Goal: Transaction & Acquisition: Purchase product/service

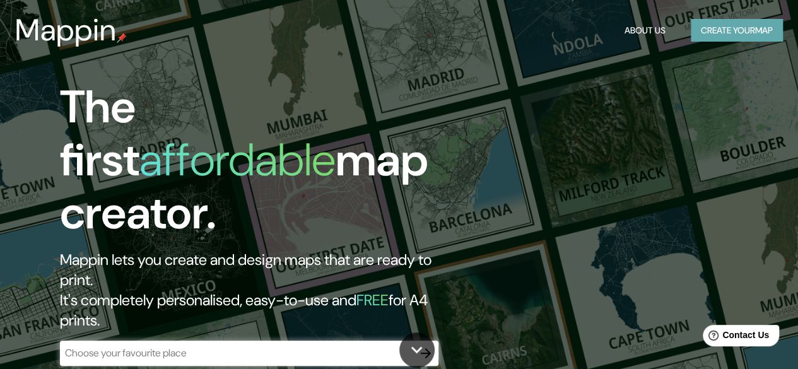
click at [730, 35] on button "Create your map" at bounding box center [736, 30] width 92 height 23
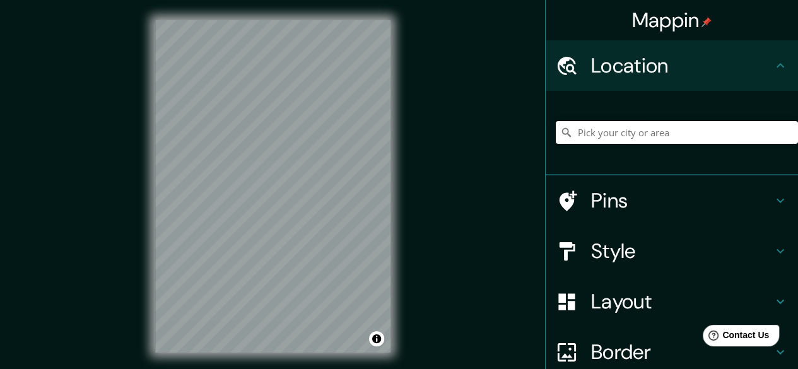
click at [653, 127] on input "Pick your city or area" at bounding box center [676, 132] width 242 height 23
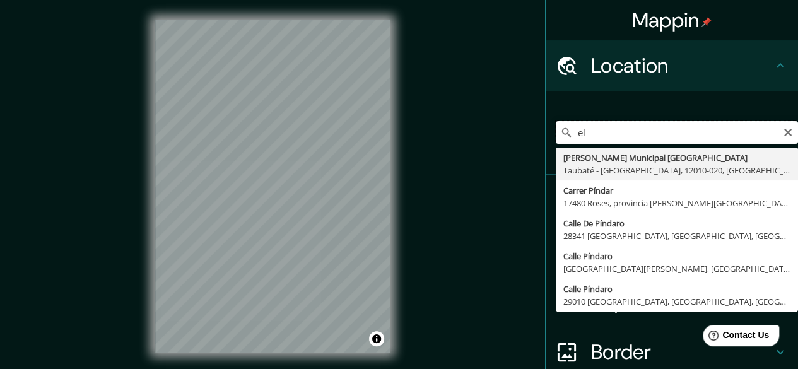
type input "e"
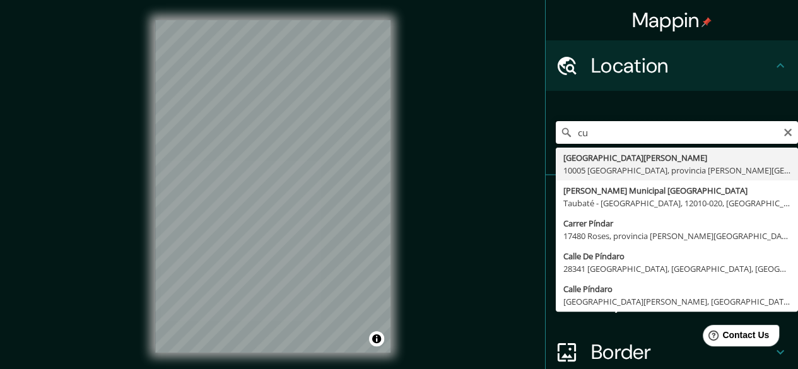
type input "c"
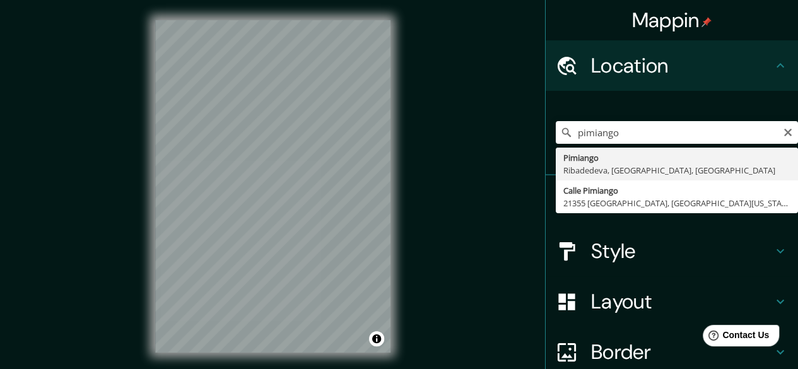
type input "Pimiango, [GEOGRAPHIC_DATA], [GEOGRAPHIC_DATA], [GEOGRAPHIC_DATA]"
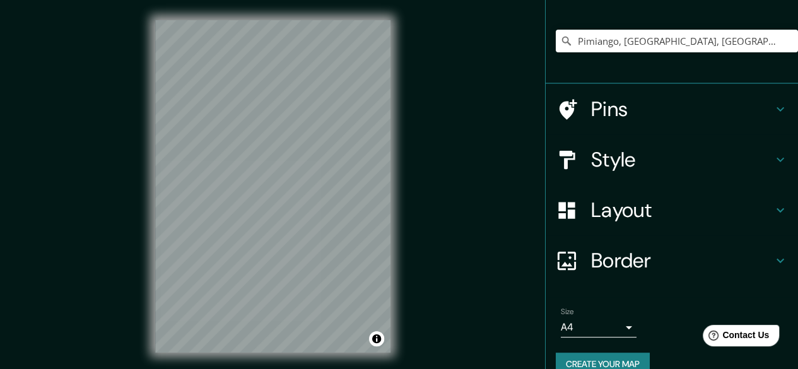
scroll to position [113, 0]
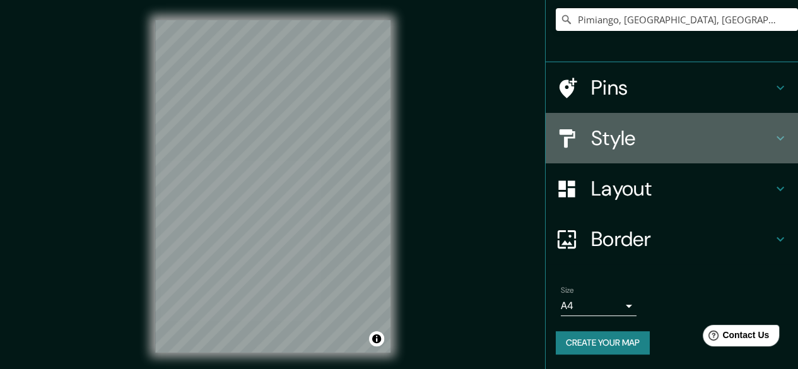
click at [658, 141] on h4 "Style" at bounding box center [682, 137] width 182 height 25
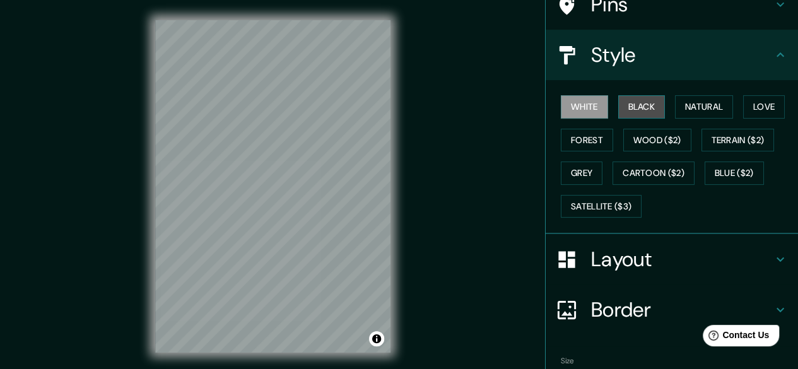
click at [634, 107] on button "Black" at bounding box center [641, 106] width 47 height 23
click at [588, 101] on button "White" at bounding box center [584, 106] width 47 height 23
click at [679, 112] on button "Natural" at bounding box center [704, 106] width 58 height 23
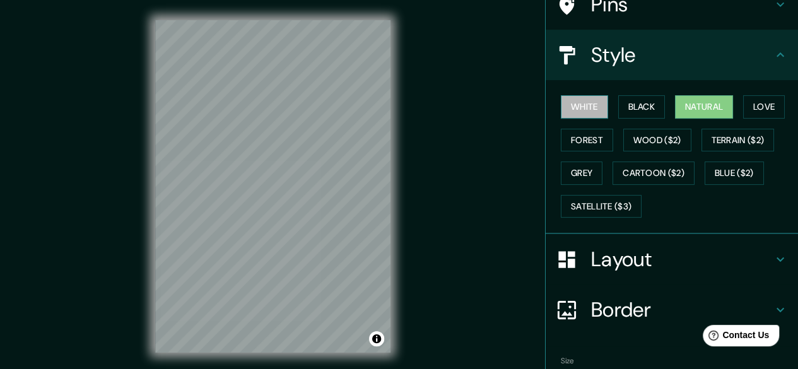
click at [590, 103] on button "White" at bounding box center [584, 106] width 47 height 23
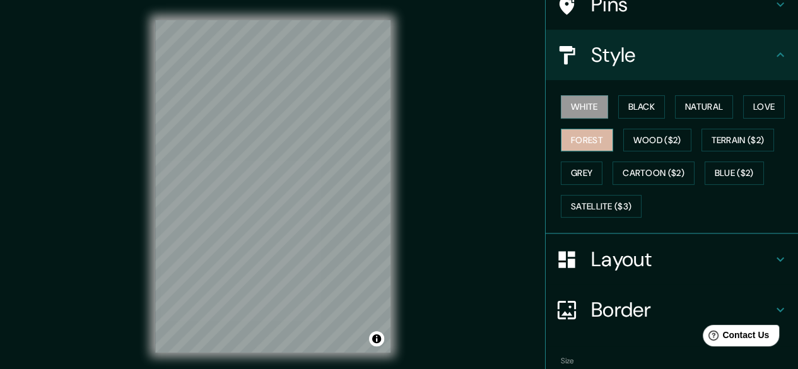
click at [587, 144] on button "Forest" at bounding box center [587, 140] width 52 height 23
click at [573, 108] on button "White" at bounding box center [584, 106] width 47 height 23
click at [580, 166] on button "Grey" at bounding box center [582, 172] width 42 height 23
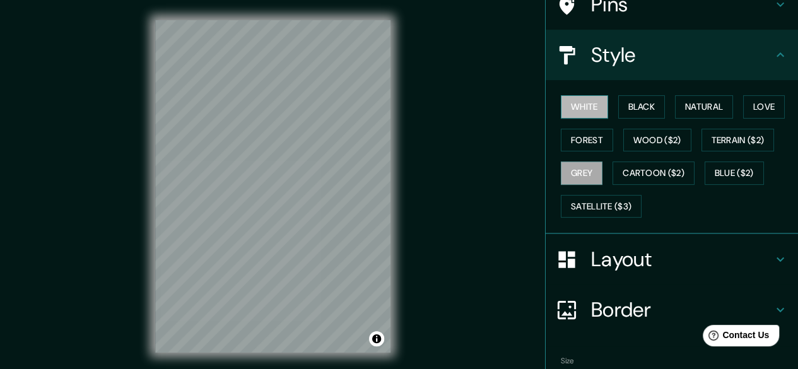
click at [567, 108] on button "White" at bounding box center [584, 106] width 47 height 23
click at [571, 172] on button "Grey" at bounding box center [582, 172] width 42 height 23
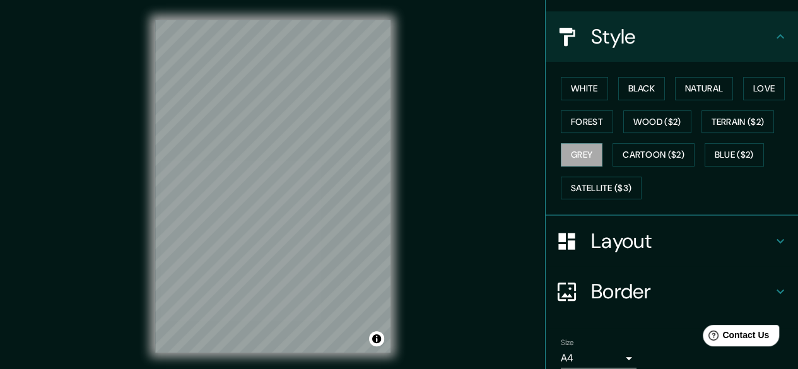
scroll to position [138, 0]
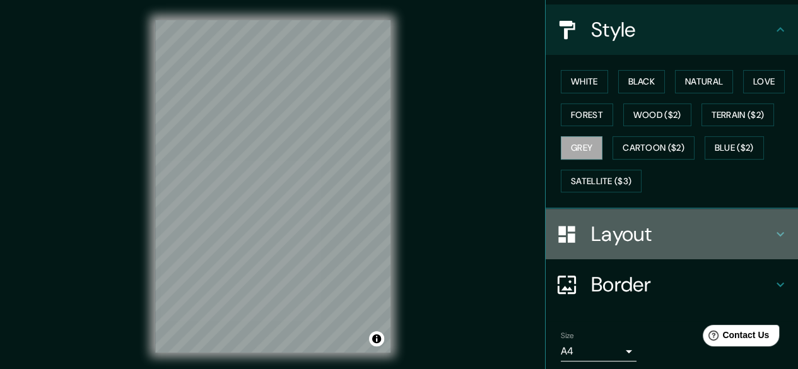
click at [724, 233] on h4 "Layout" at bounding box center [682, 233] width 182 height 25
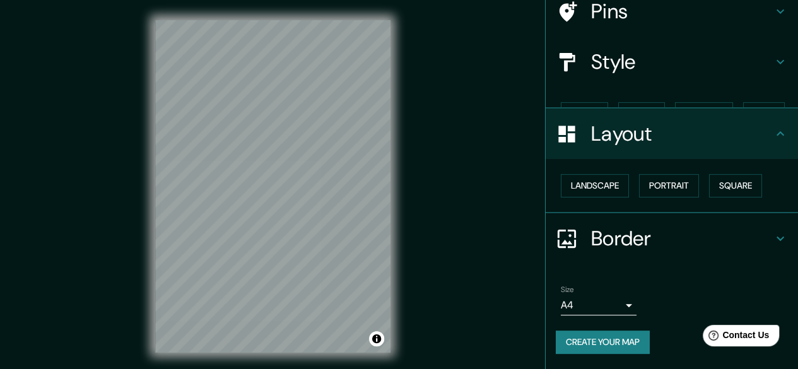
scroll to position [83, 0]
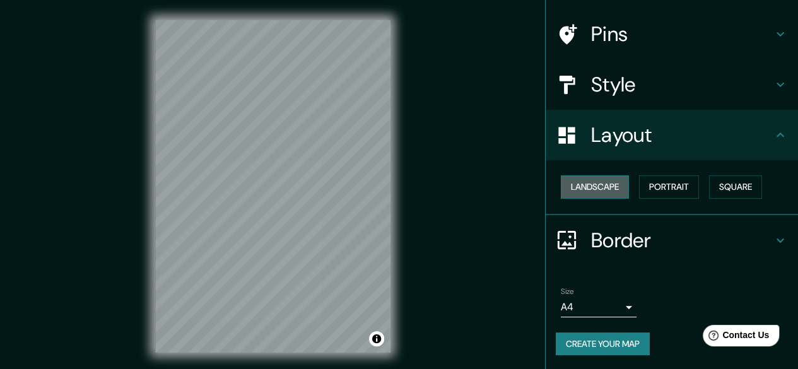
click at [593, 179] on button "Landscape" at bounding box center [595, 186] width 68 height 23
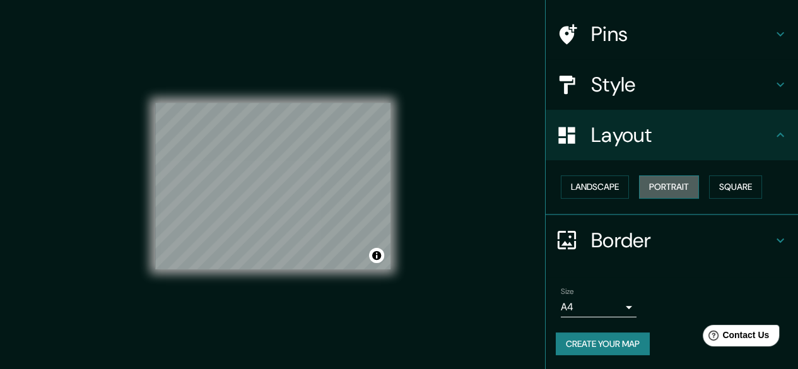
click at [656, 189] on button "Portrait" at bounding box center [669, 186] width 60 height 23
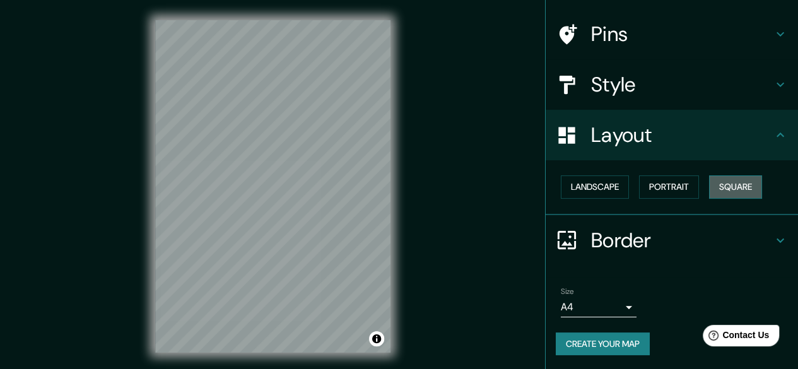
click at [721, 187] on button "Square" at bounding box center [735, 186] width 53 height 23
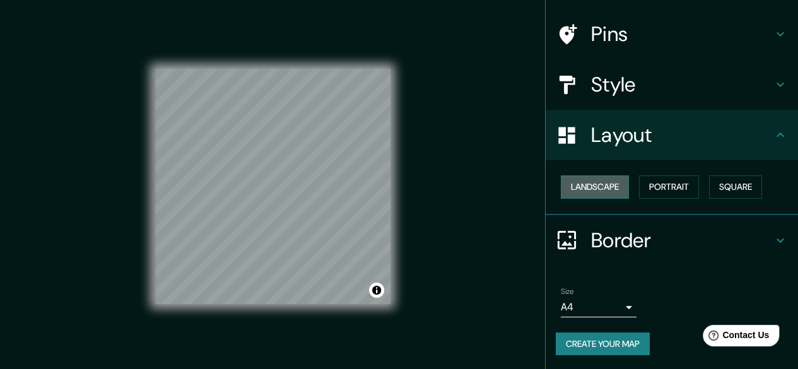
click at [602, 182] on button "Landscape" at bounding box center [595, 186] width 68 height 23
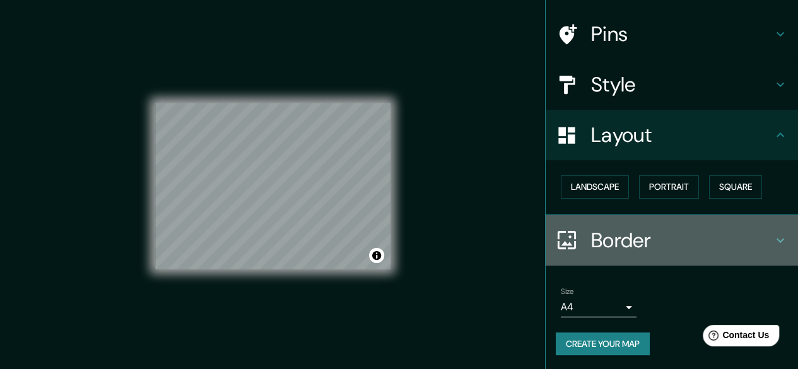
click at [726, 240] on h4 "Border" at bounding box center [682, 240] width 182 height 25
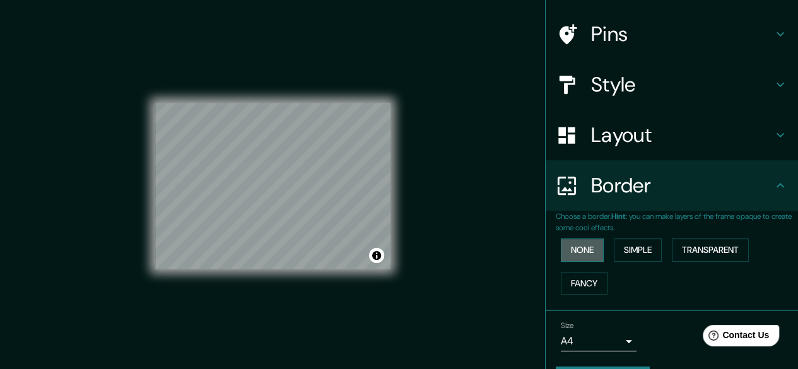
click at [590, 240] on button "None" at bounding box center [582, 249] width 43 height 23
click at [623, 245] on button "Simple" at bounding box center [637, 249] width 48 height 23
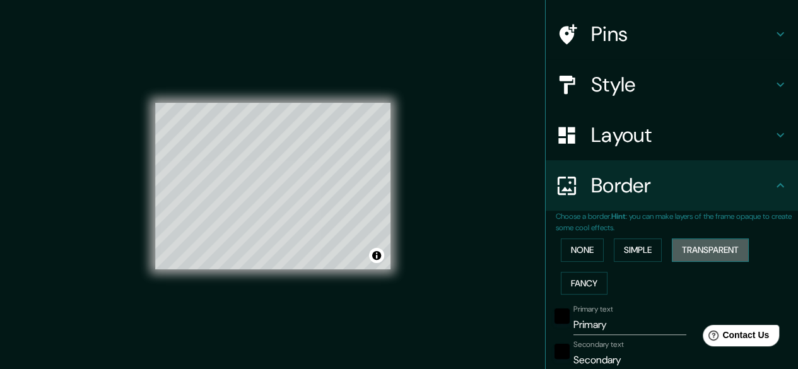
click at [678, 250] on button "Transparent" at bounding box center [709, 249] width 77 height 23
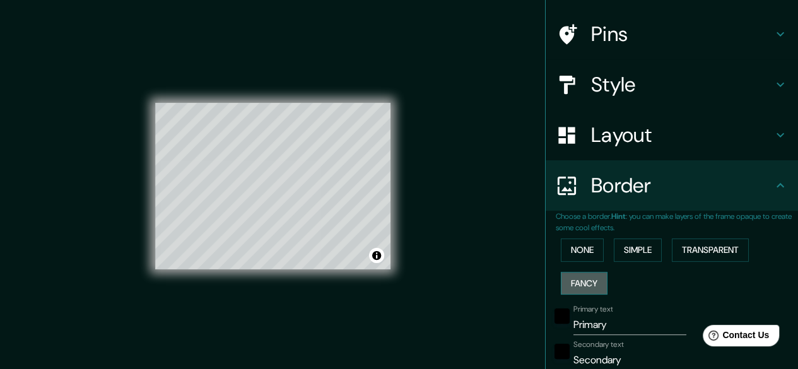
click at [588, 274] on button "Fancy" at bounding box center [584, 283] width 47 height 23
click at [578, 247] on button "None" at bounding box center [582, 249] width 43 height 23
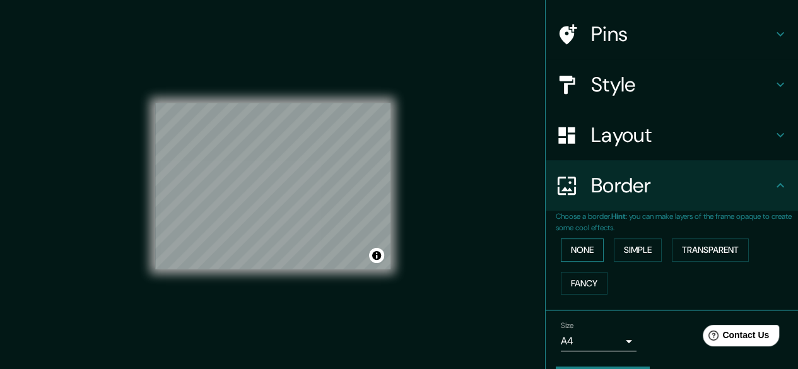
scroll to position [117, 0]
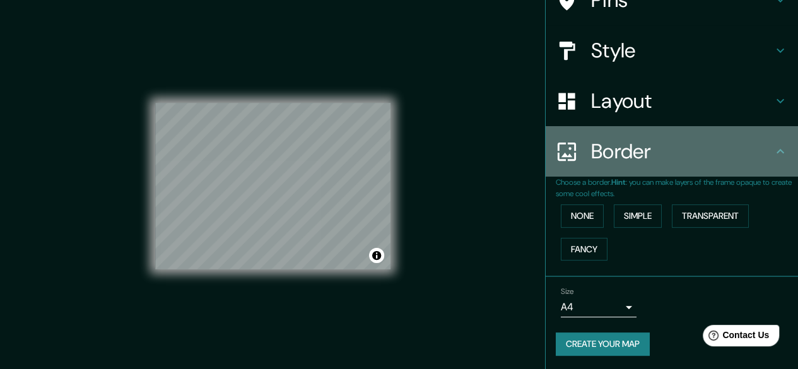
click at [772, 144] on icon at bounding box center [779, 151] width 15 height 15
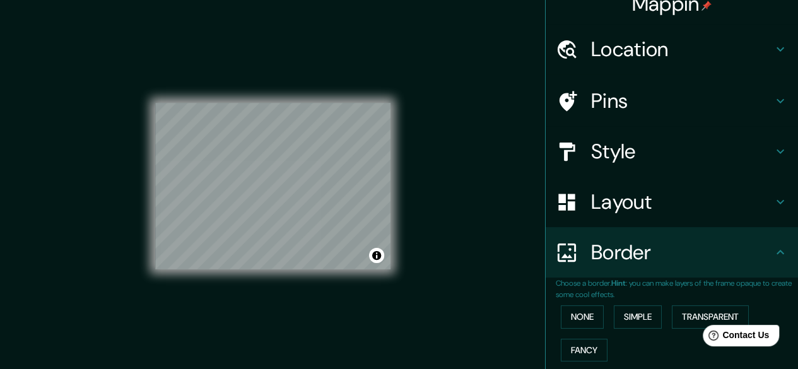
scroll to position [0, 0]
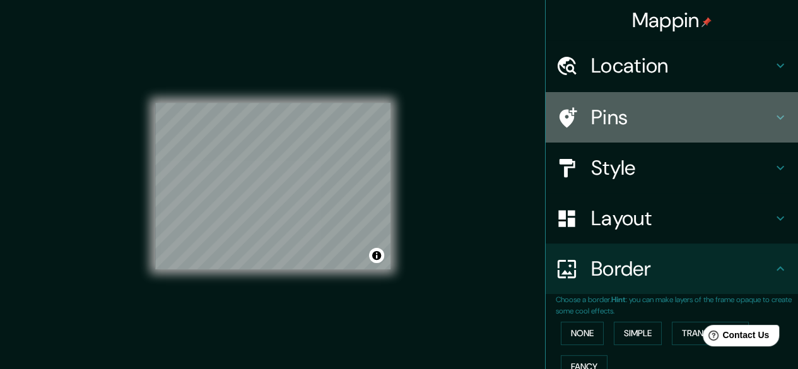
click at [772, 120] on icon at bounding box center [779, 117] width 15 height 15
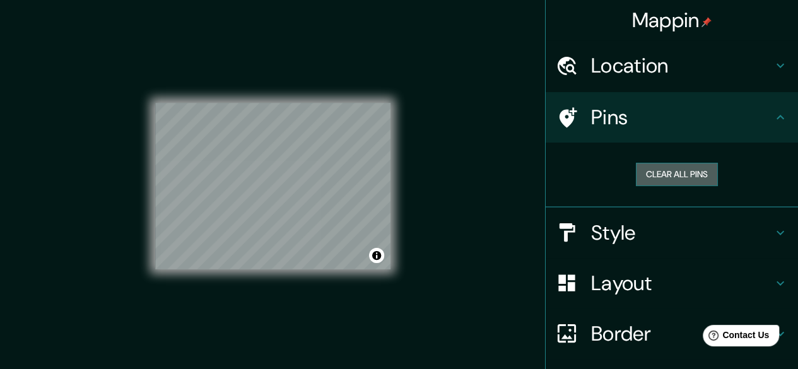
click at [699, 170] on button "Clear all pins" at bounding box center [677, 174] width 82 height 23
click at [686, 214] on div "Style" at bounding box center [671, 232] width 252 height 50
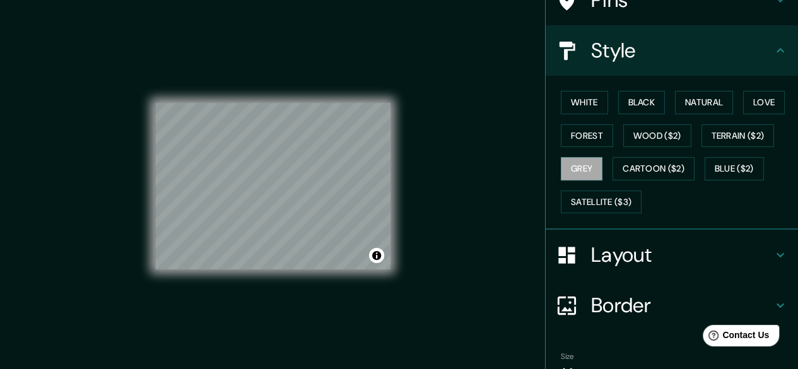
scroll to position [182, 0]
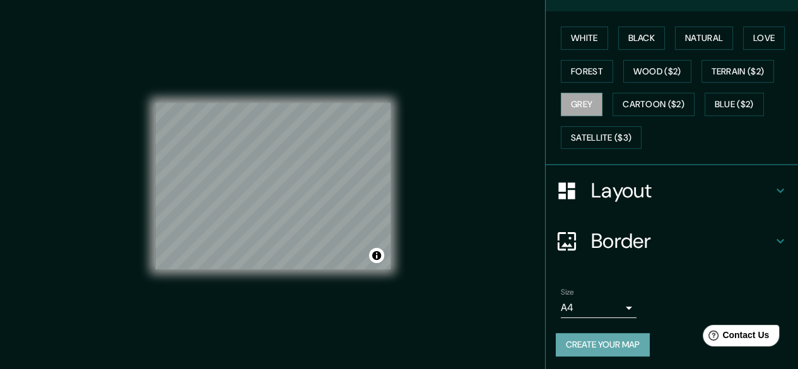
click at [570, 343] on button "Create your map" at bounding box center [602, 344] width 94 height 23
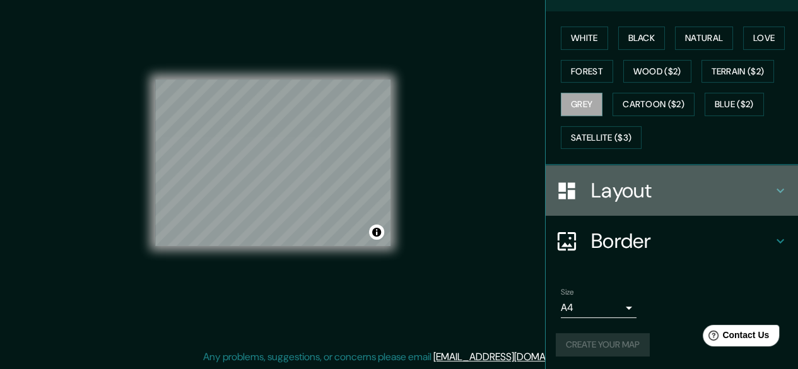
click at [685, 210] on div "Layout" at bounding box center [671, 190] width 252 height 50
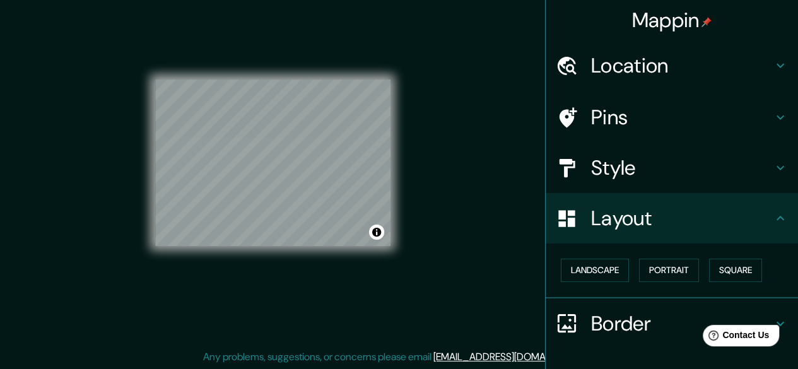
scroll to position [83, 0]
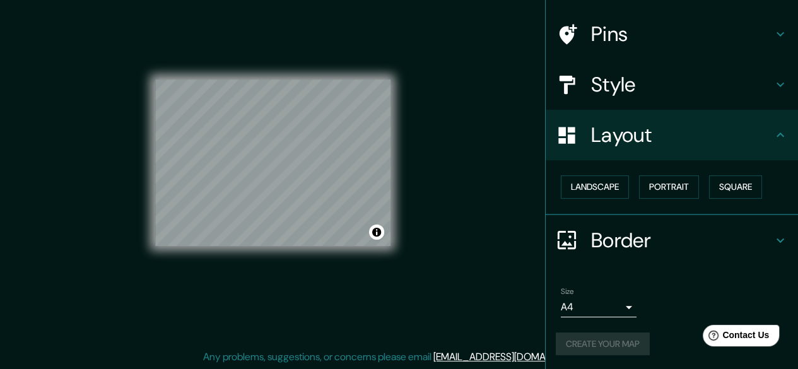
click at [598, 345] on div "Create your map" at bounding box center [671, 343] width 232 height 23
click at [446, 270] on div "Mappin Location [GEOGRAPHIC_DATA], [GEOGRAPHIC_DATA], [GEOGRAPHIC_DATA], [GEOGR…" at bounding box center [399, 173] width 798 height 393
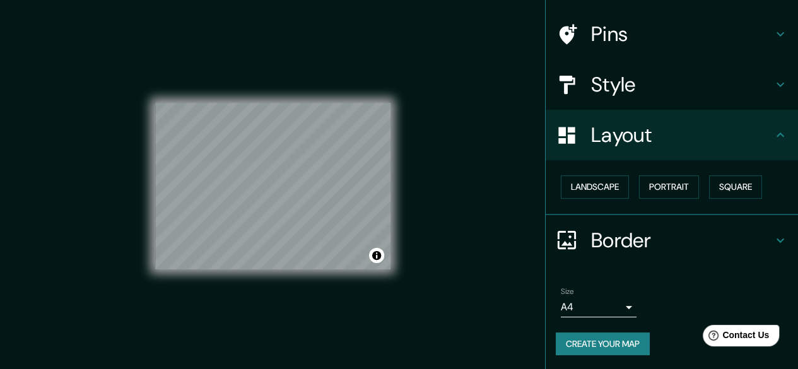
scroll to position [23, 0]
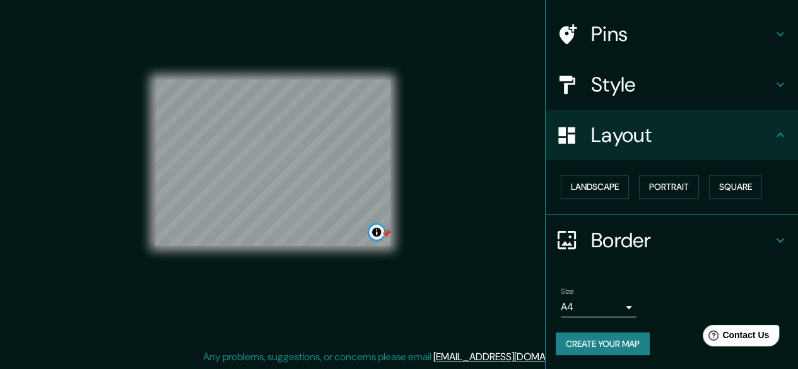
click at [380, 235] on button "Toggle attribution" at bounding box center [376, 231] width 15 height 15
